Goal: Task Accomplishment & Management: Use online tool/utility

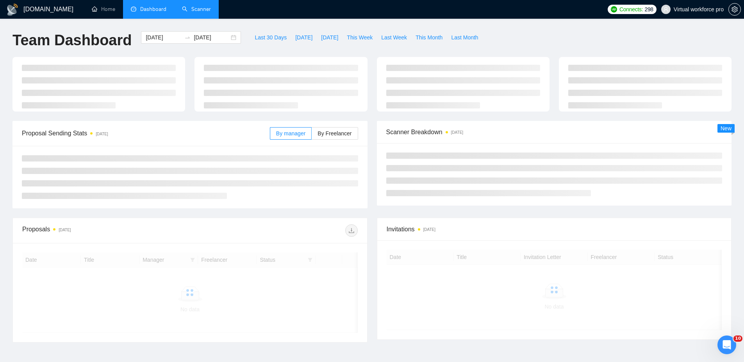
click at [200, 12] on link "Scanner" at bounding box center [196, 9] width 29 height 7
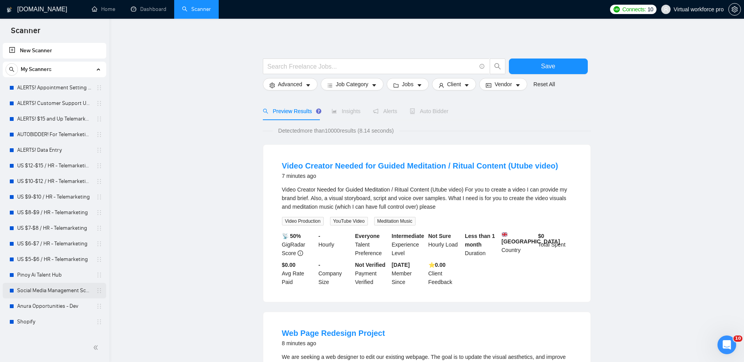
click at [62, 294] on link "Social Media Management Scanner" at bounding box center [54, 291] width 74 height 16
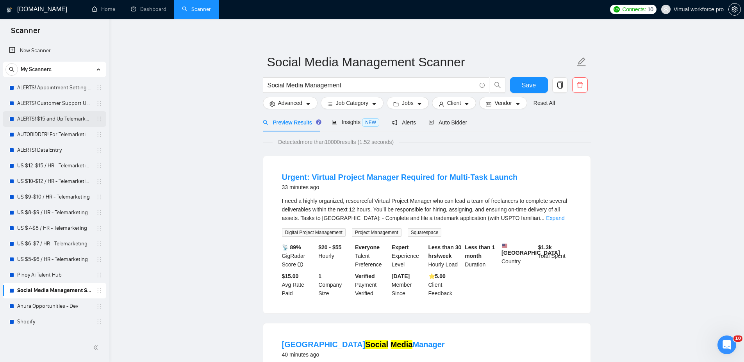
scroll to position [2, 0]
click at [28, 48] on link "New Scanner" at bounding box center [54, 51] width 91 height 16
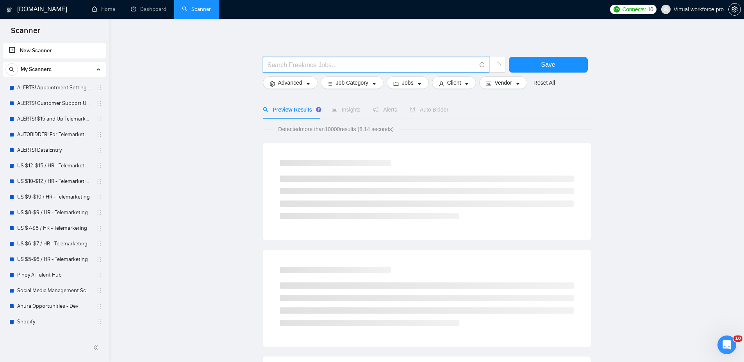
click at [297, 65] on input "text" at bounding box center [371, 65] width 208 height 10
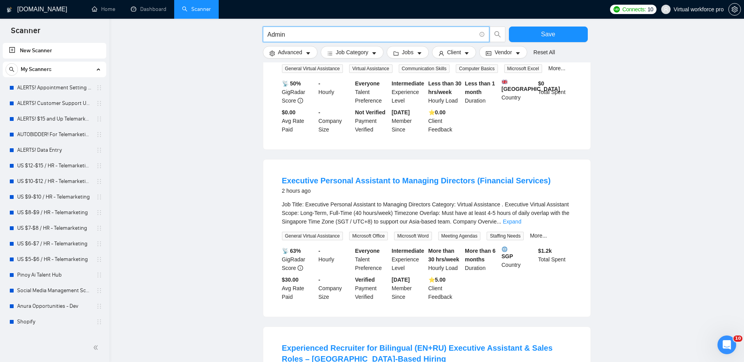
scroll to position [194, 0]
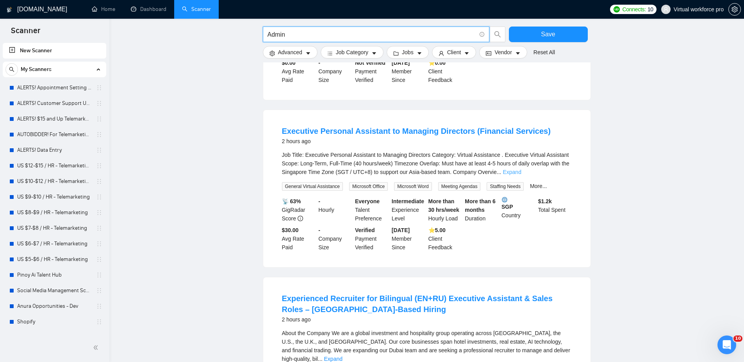
type input "Admin"
click at [521, 175] on link "Expand" at bounding box center [511, 172] width 18 height 6
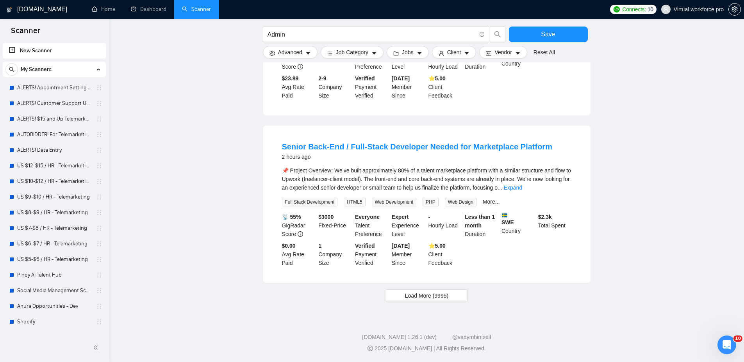
scroll to position [1043, 0]
click at [428, 301] on button "Load More (9995)" at bounding box center [427, 296] width 82 height 12
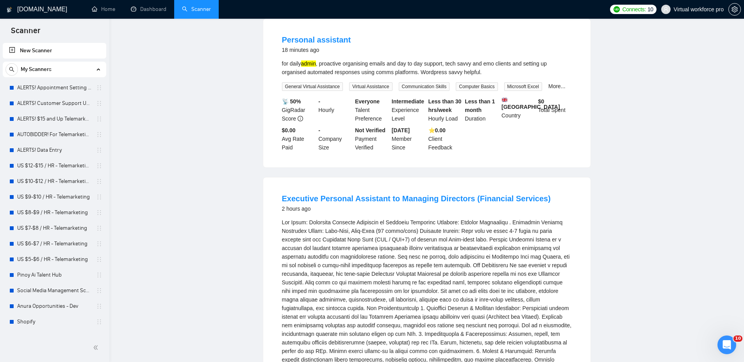
scroll to position [0, 0]
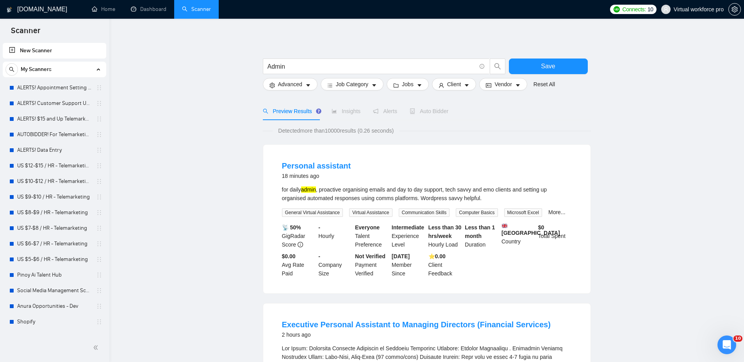
click at [349, 115] on div "Insights" at bounding box center [345, 111] width 29 height 9
click at [351, 112] on span "Insights" at bounding box center [345, 111] width 29 height 6
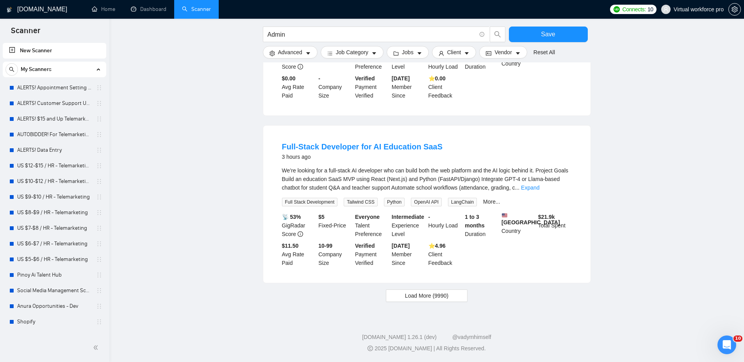
scroll to position [1886, 0]
click at [427, 293] on span "Load More (9990)" at bounding box center [426, 296] width 43 height 9
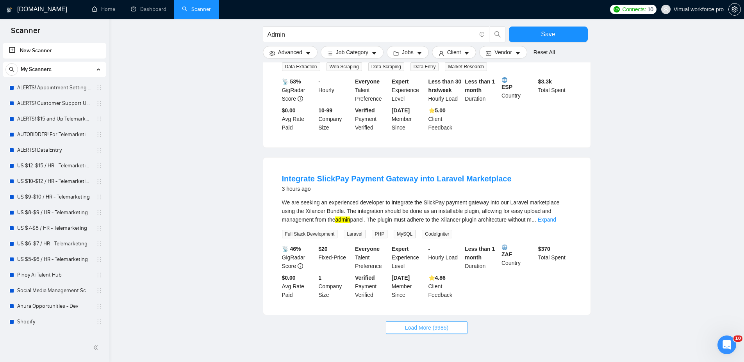
scroll to position [2693, 0]
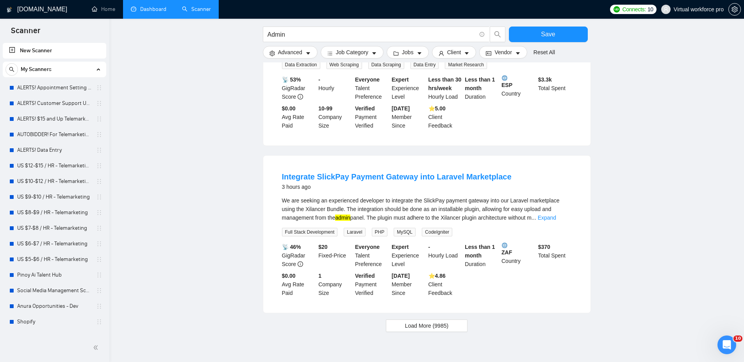
click at [160, 18] on li "Dashboard" at bounding box center [148, 9] width 51 height 19
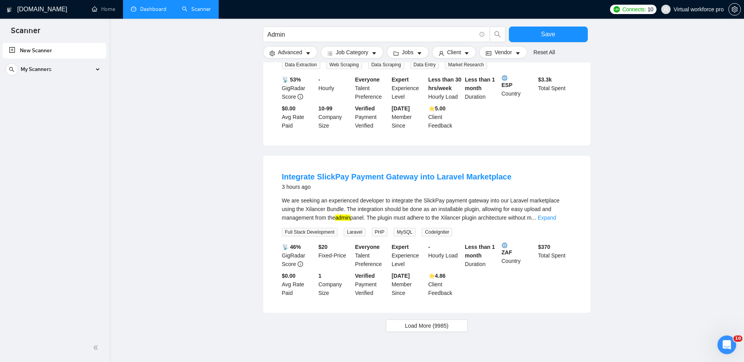
click at [155, 12] on link "Dashboard" at bounding box center [149, 9] width 36 height 7
click at [101, 71] on div "My Scanners" at bounding box center [54, 70] width 98 height 16
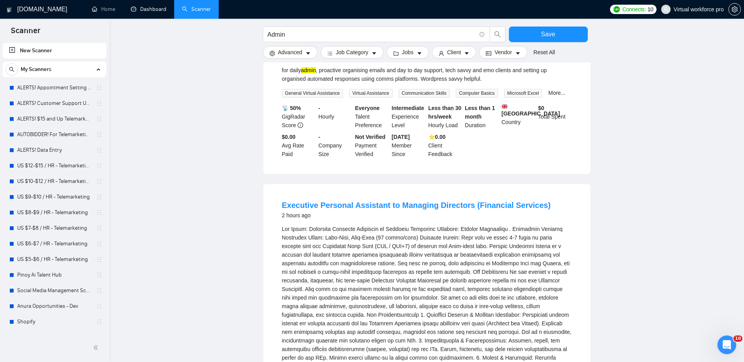
scroll to position [0, 0]
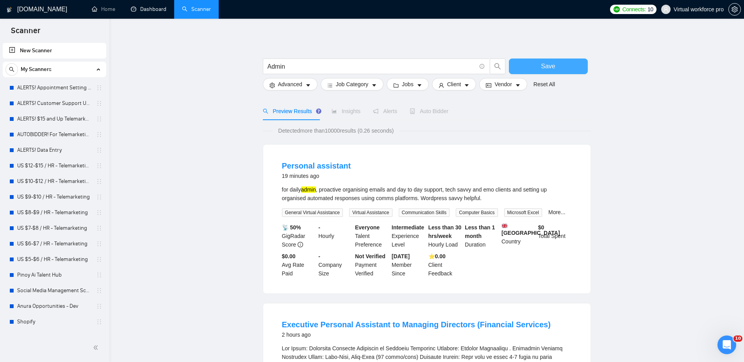
click at [568, 68] on button "Save" at bounding box center [548, 67] width 79 height 16
